Goal: Task Accomplishment & Management: Manage account settings

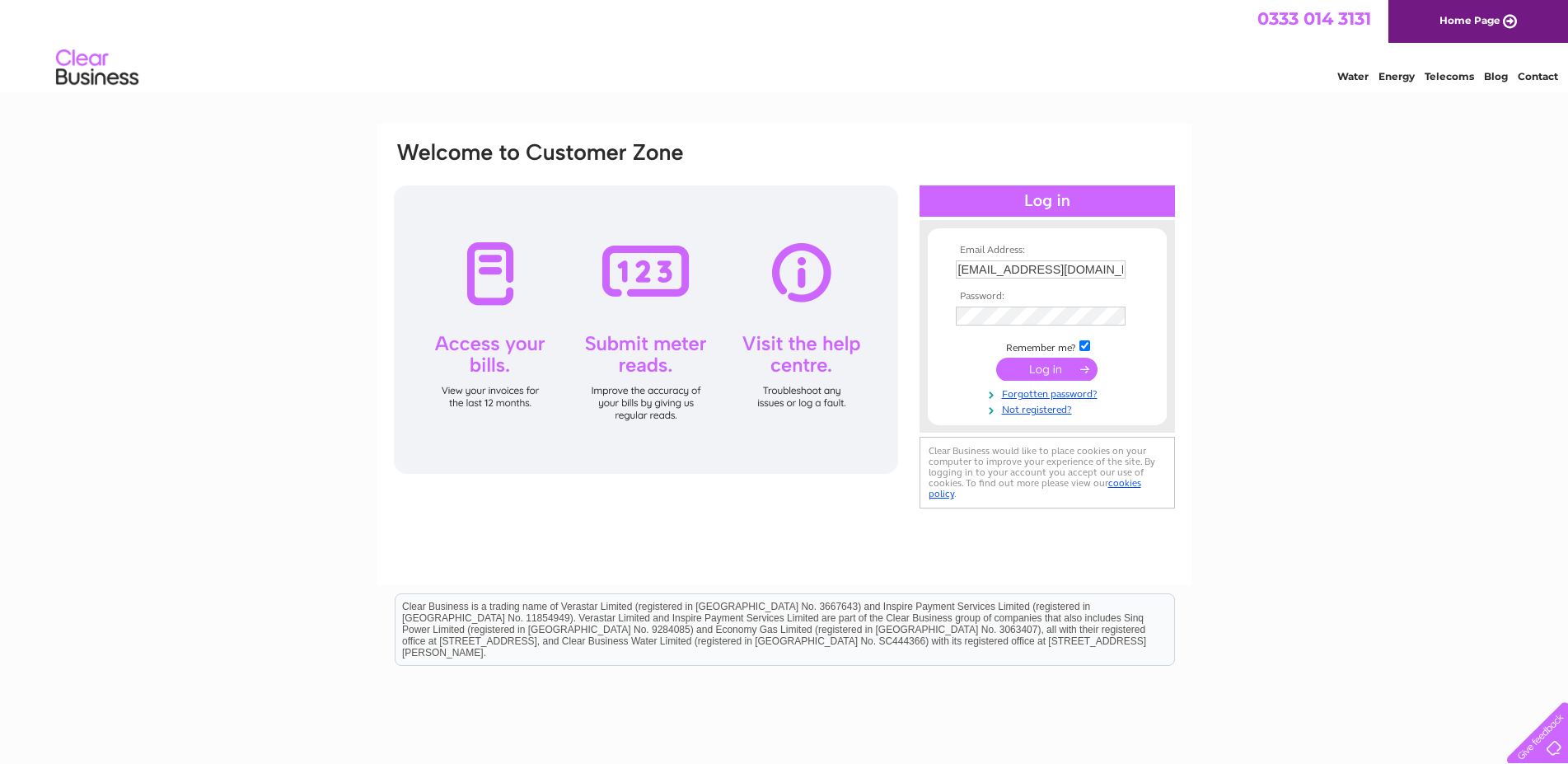
click at [1026, 365] on input "submit" at bounding box center [1046, 369] width 101 height 23
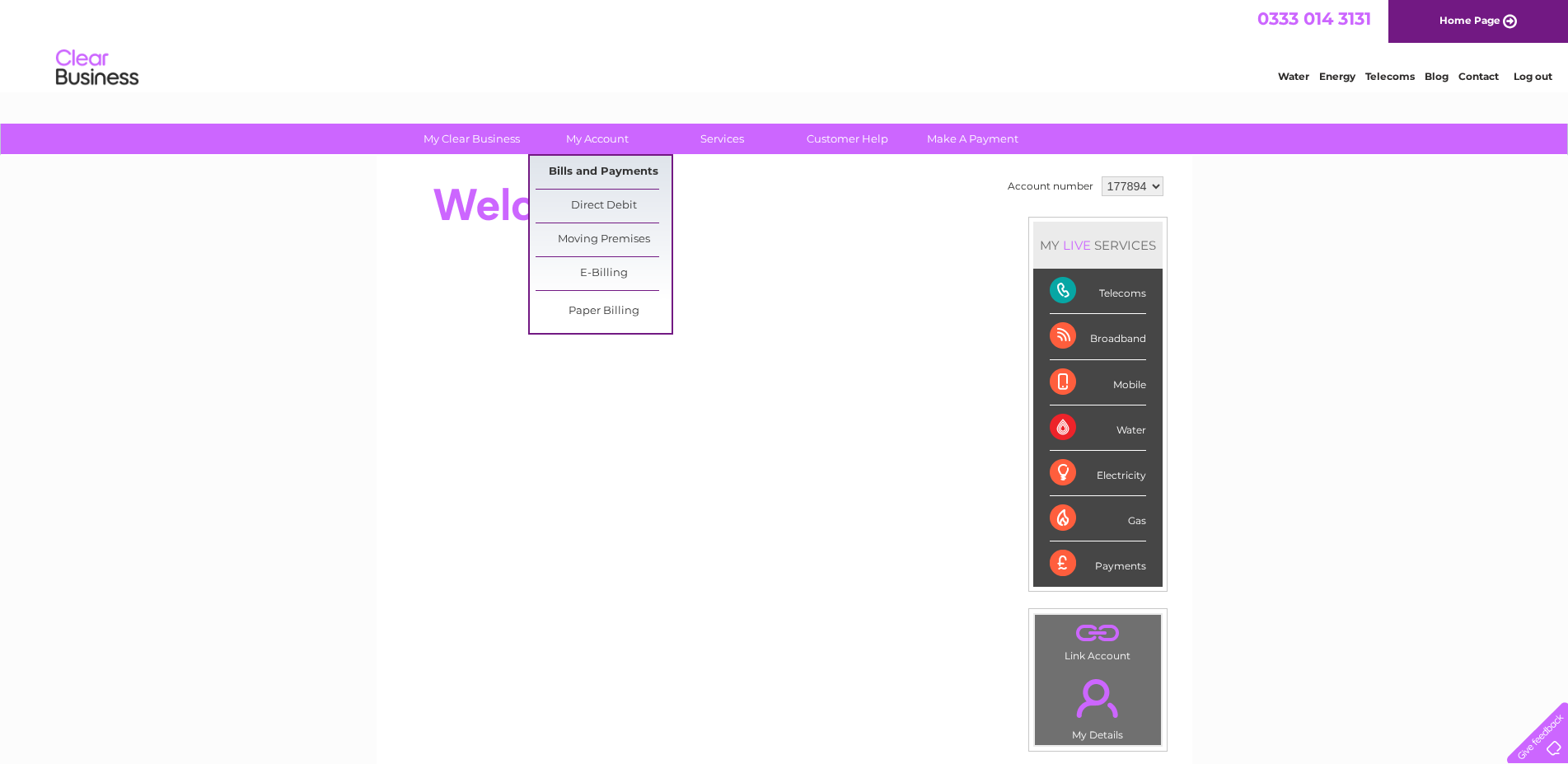
click at [582, 167] on link "Bills and Payments" at bounding box center [604, 172] width 136 height 33
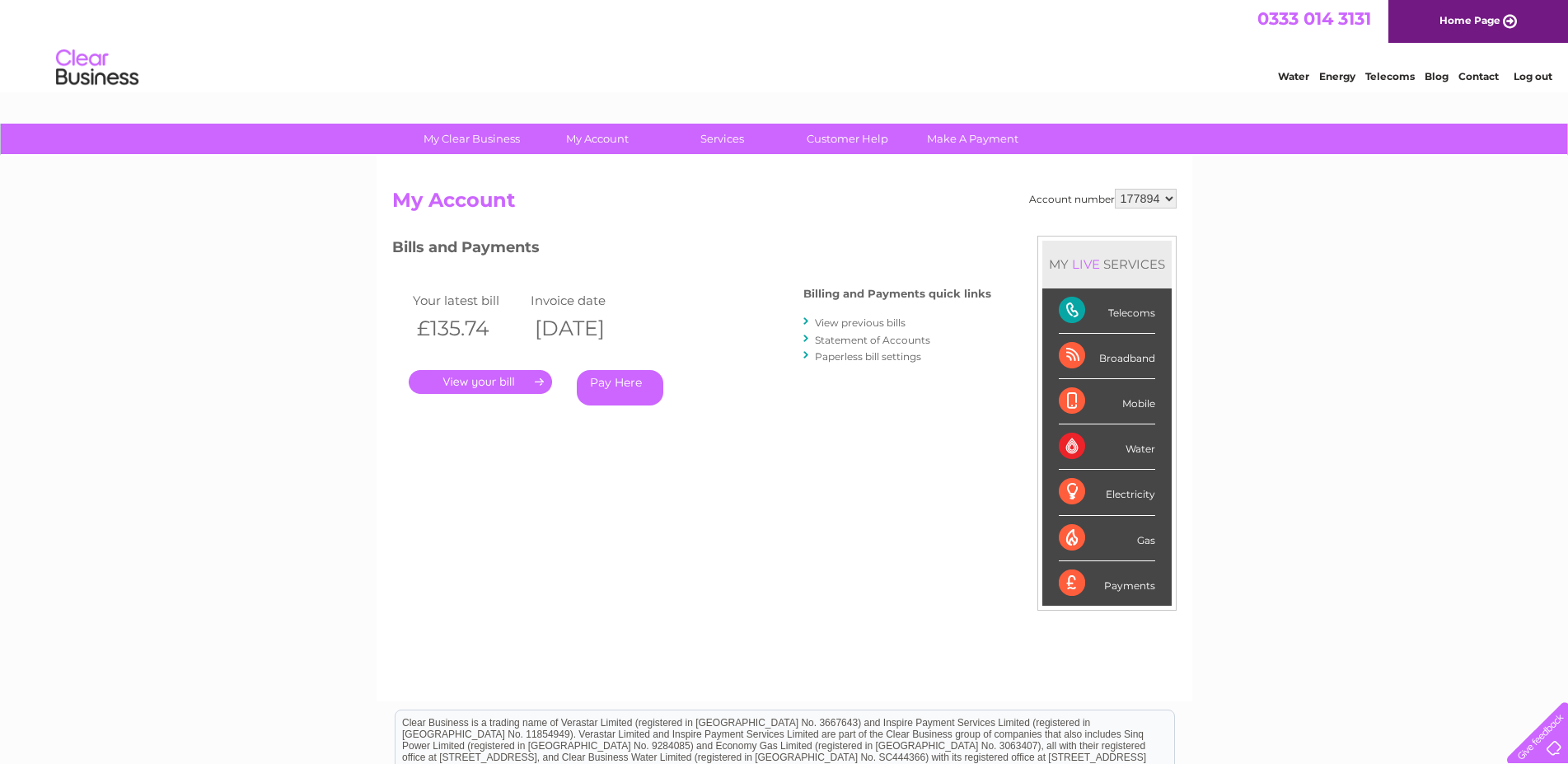
click at [485, 381] on link "." at bounding box center [480, 382] width 143 height 24
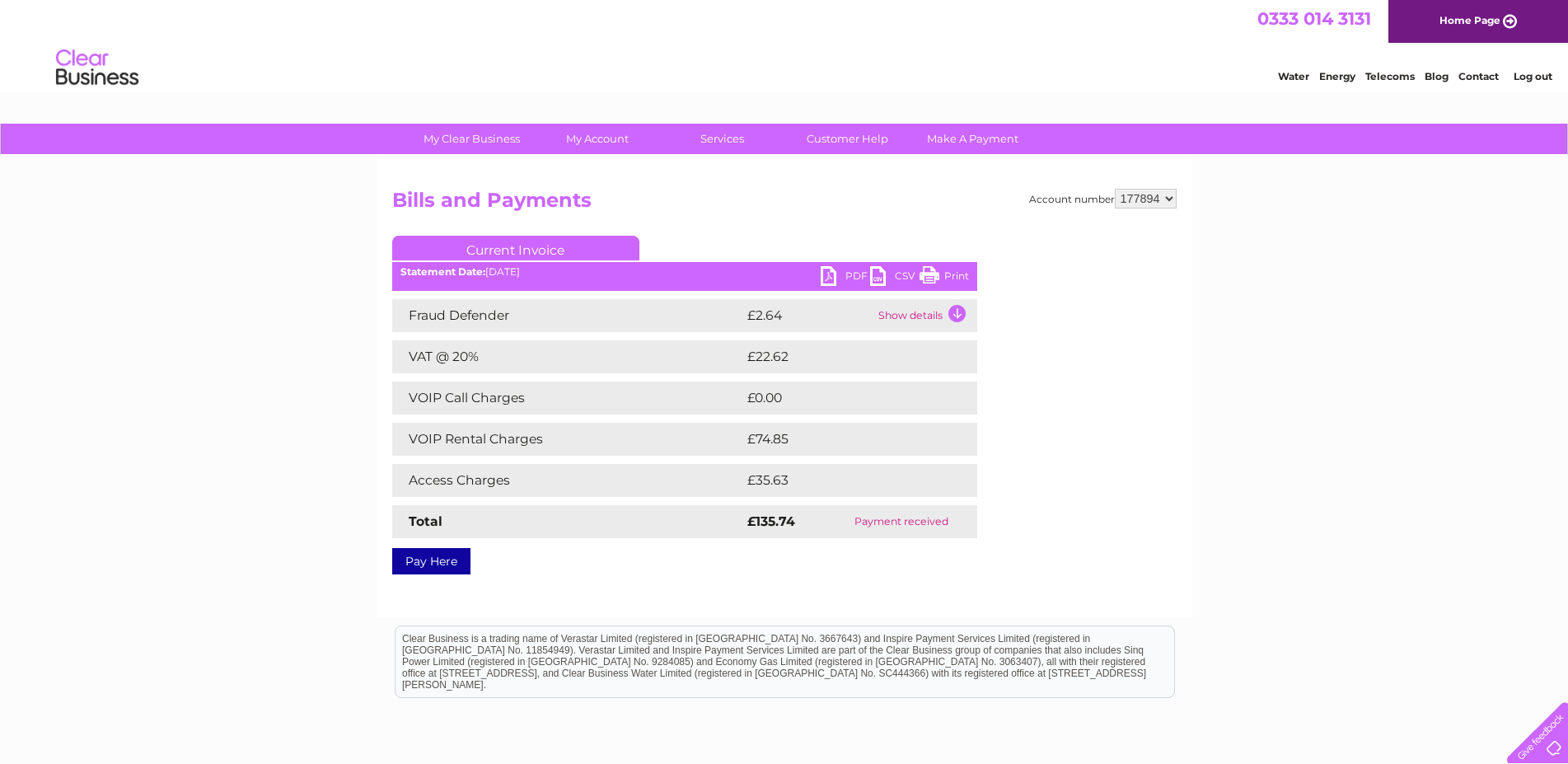
click at [834, 275] on link "PDF" at bounding box center [844, 278] width 49 height 24
